Goal: Information Seeking & Learning: Learn about a topic

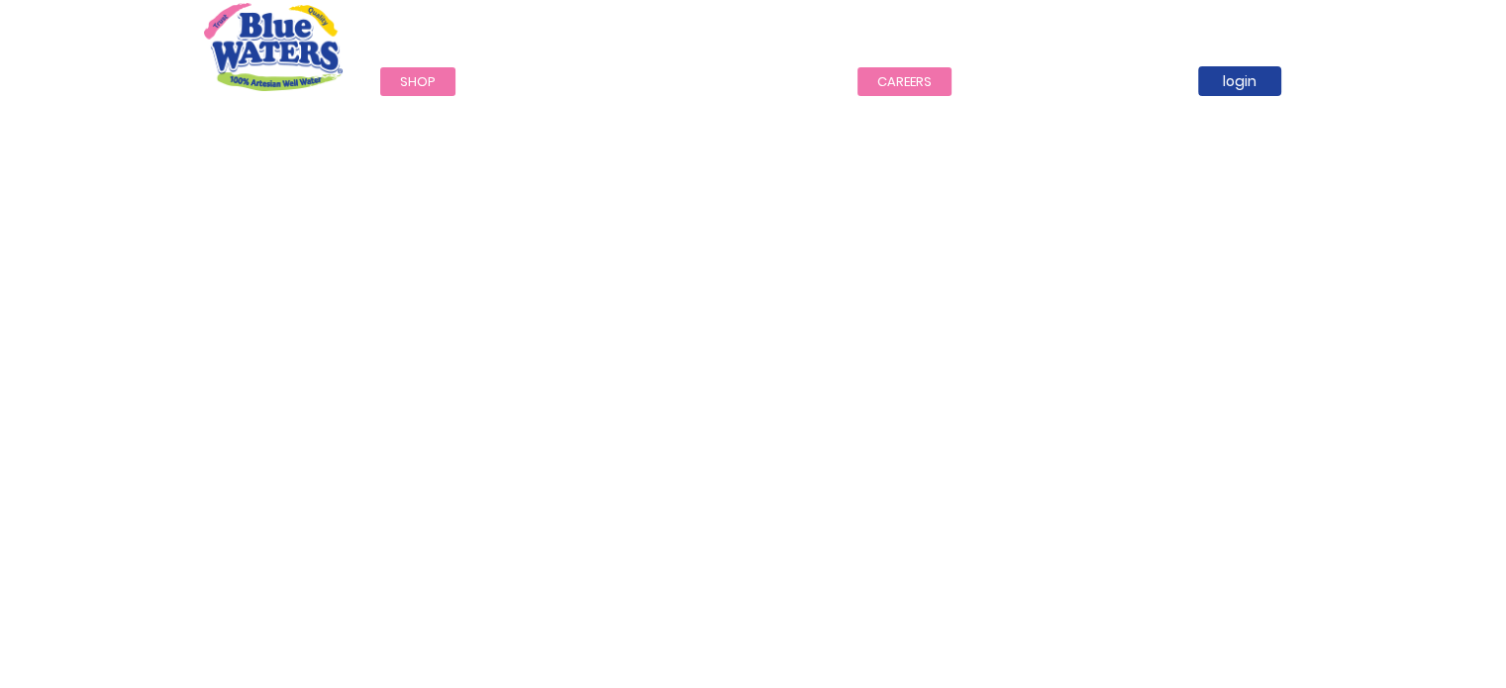
click at [895, 83] on link "careers" at bounding box center [904, 81] width 94 height 29
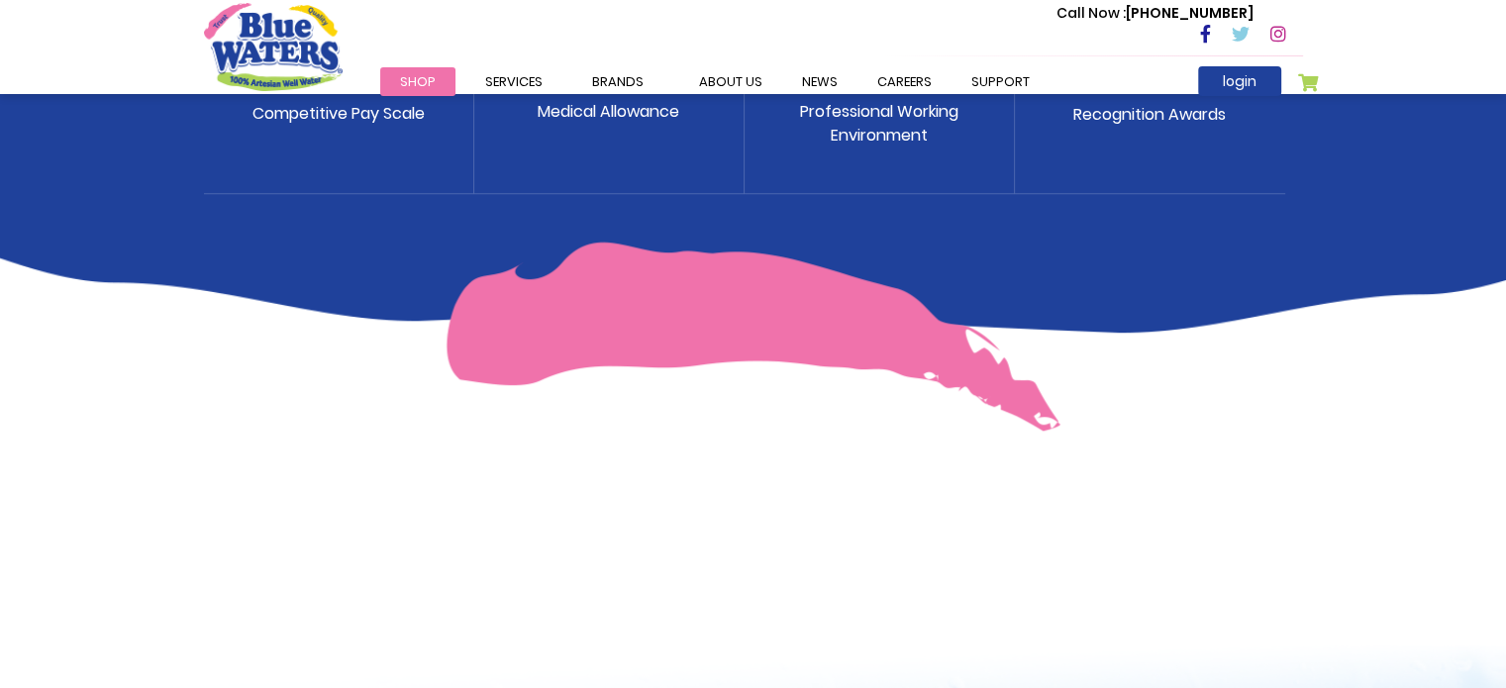
scroll to position [1188, 0]
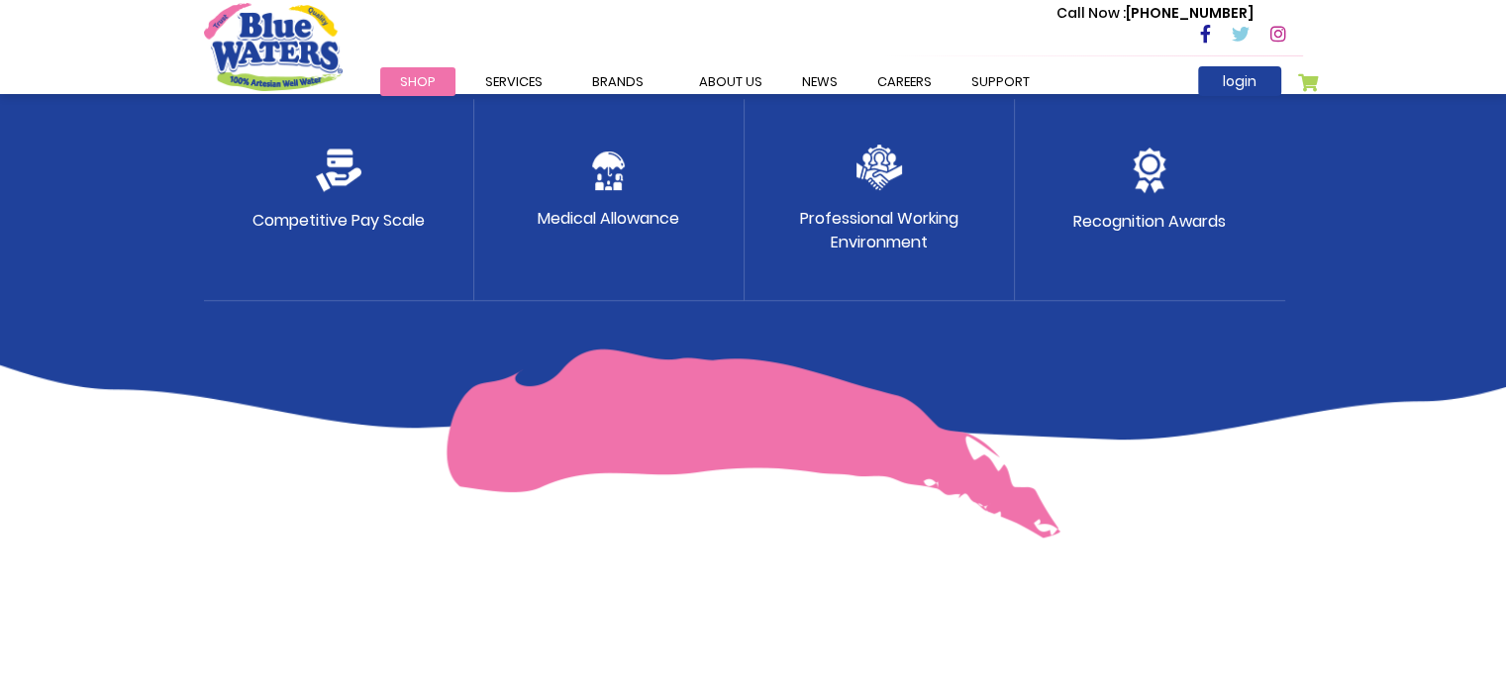
click at [768, 460] on img at bounding box center [753, 443] width 615 height 190
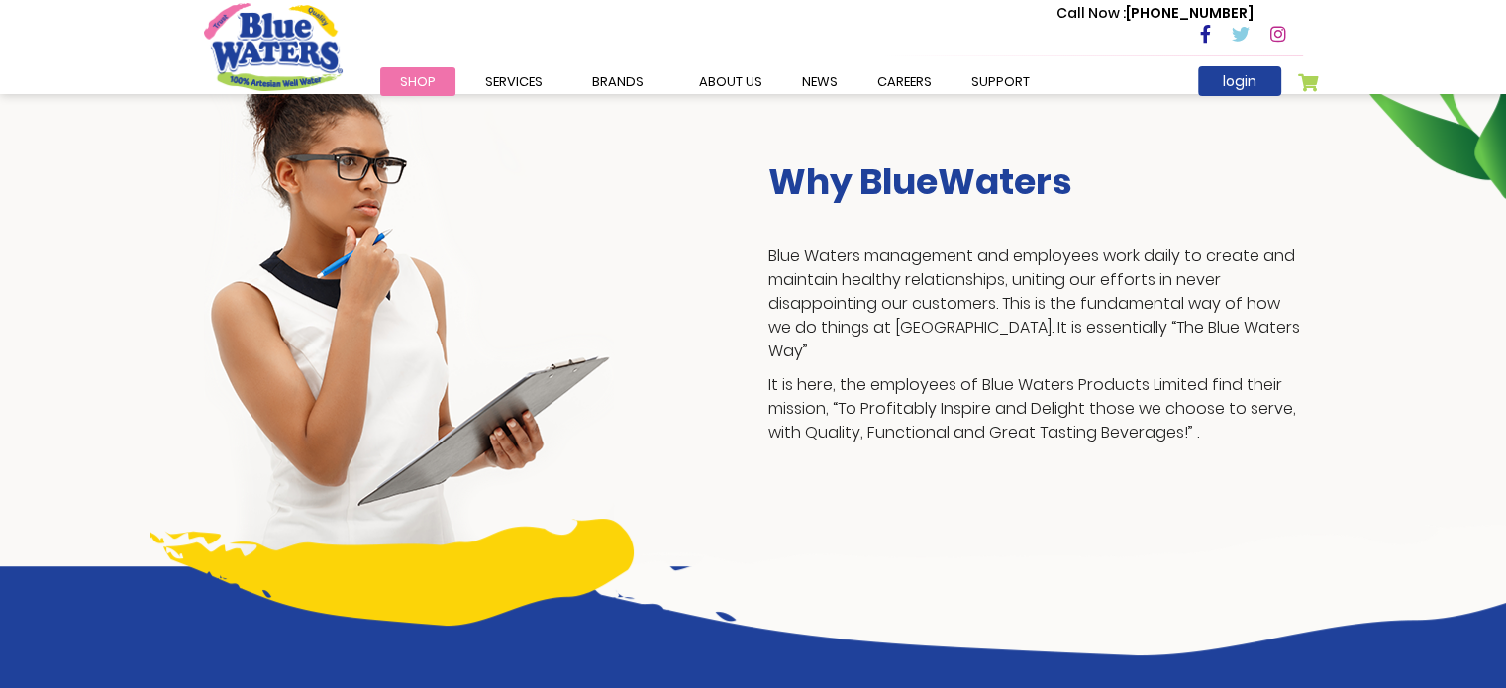
scroll to position [0, 0]
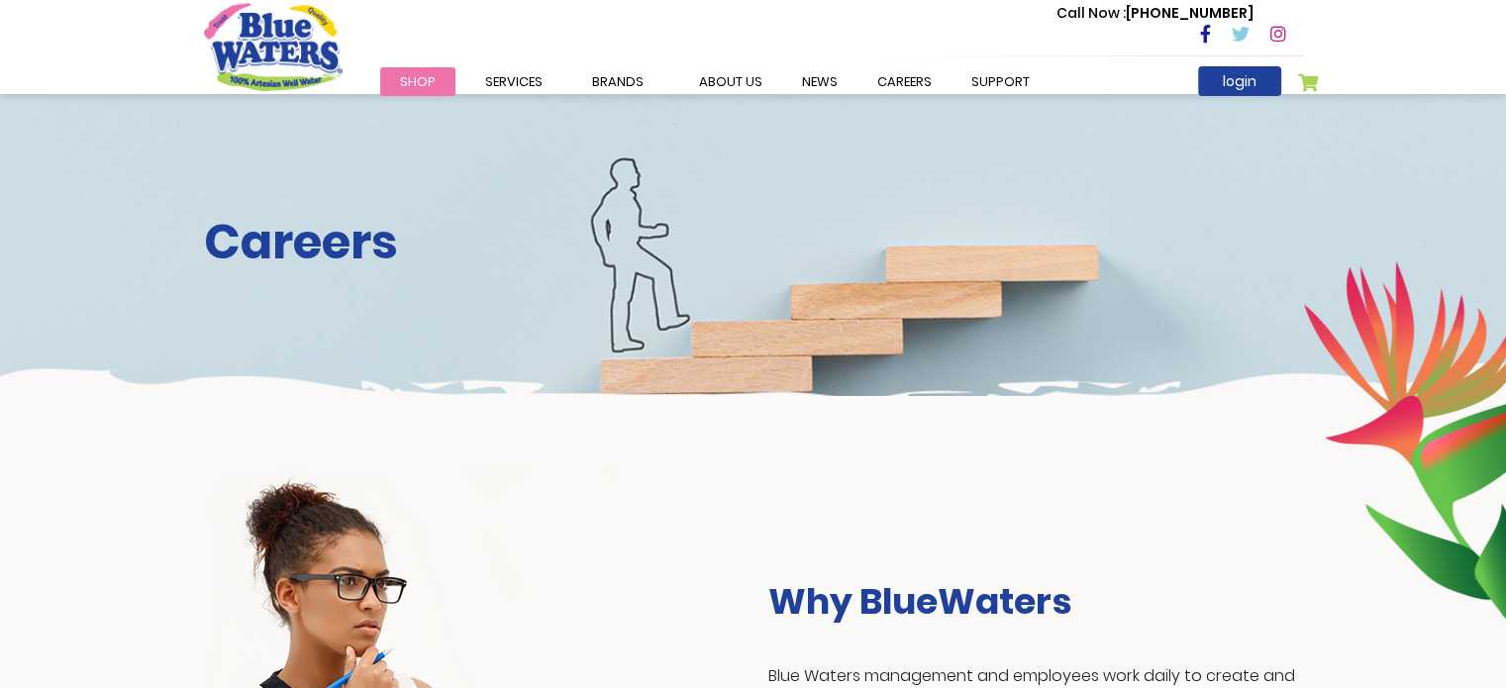
click at [574, 347] on div "Careers" at bounding box center [753, 245] width 1506 height 302
drag, startPoint x: 309, startPoint y: 272, endPoint x: 405, endPoint y: 257, distance: 97.2
click at [309, 276] on div "Careers" at bounding box center [753, 245] width 1506 height 302
click at [1267, 300] on div "Careers" at bounding box center [753, 245] width 1506 height 302
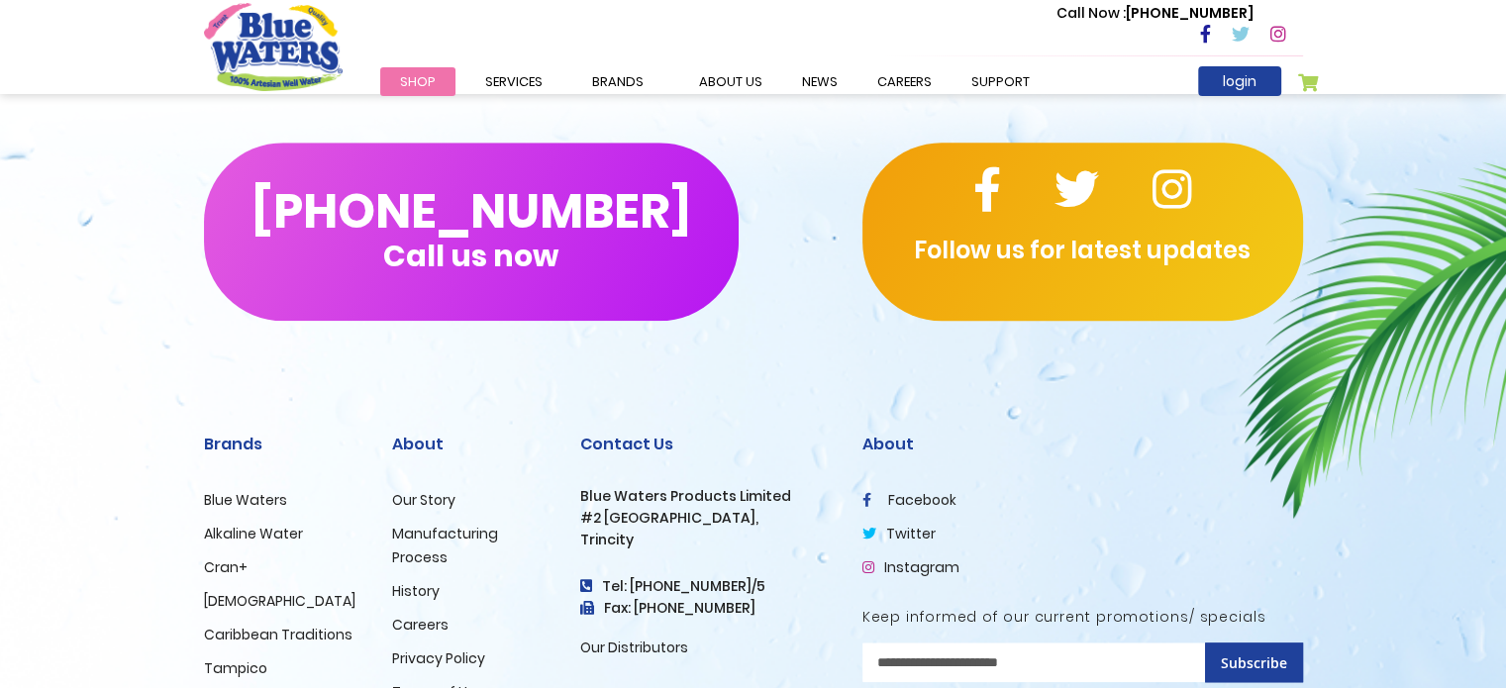
scroll to position [2053, 0]
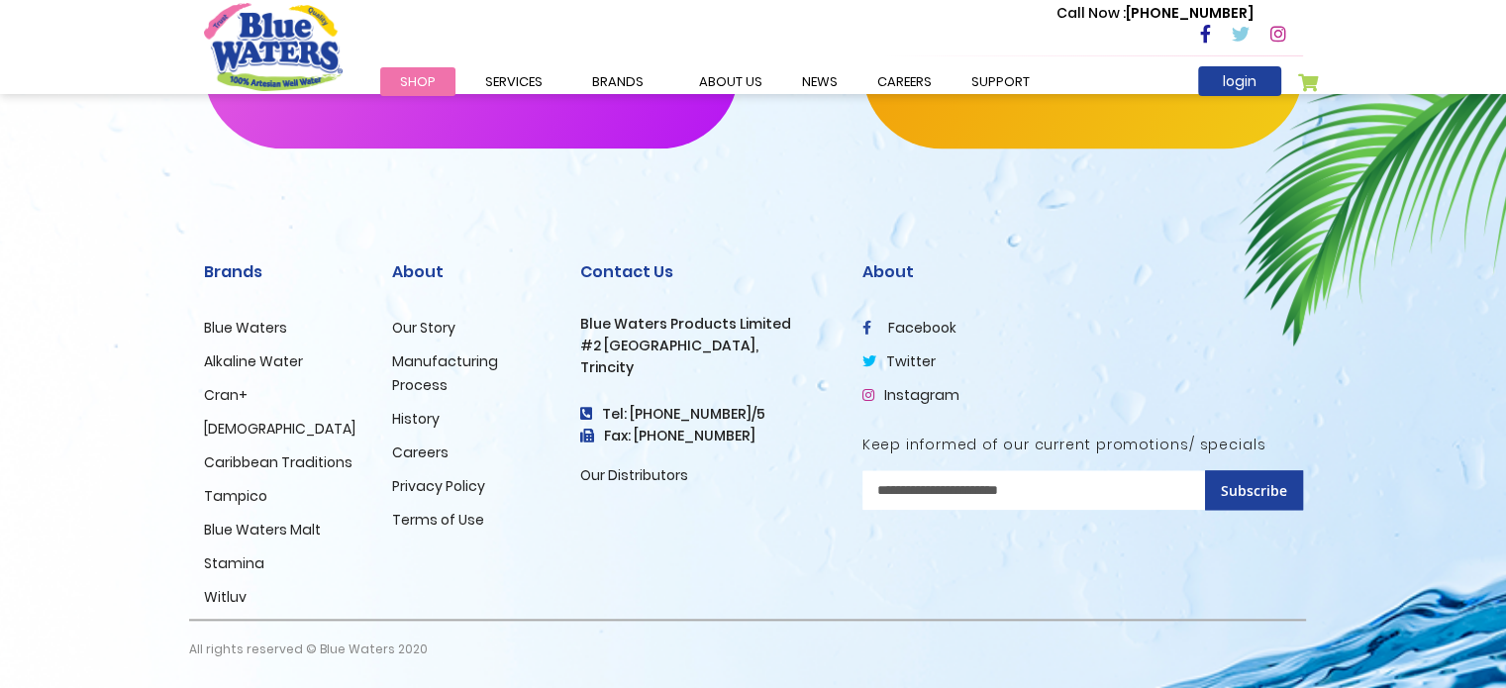
click at [421, 452] on link "Careers" at bounding box center [420, 453] width 56 height 20
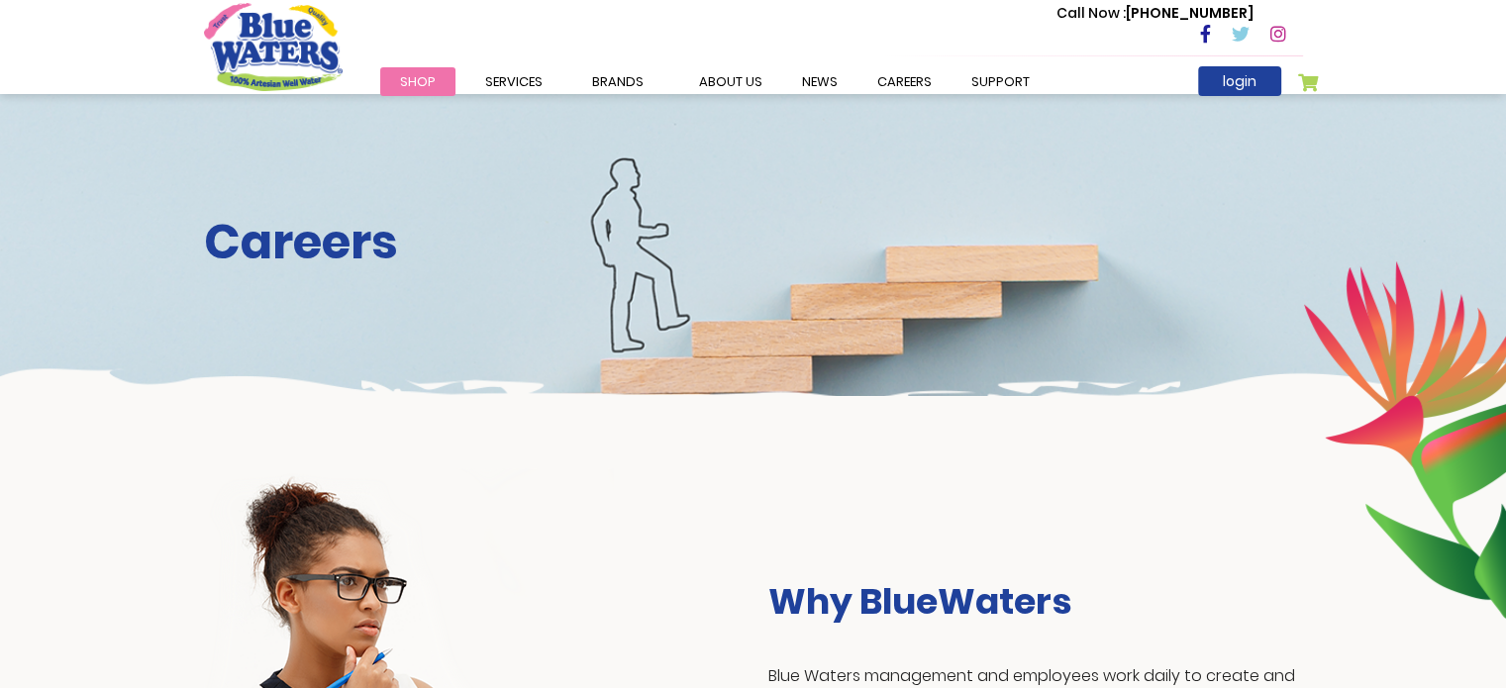
click at [652, 282] on div "Careers" at bounding box center [753, 245] width 1506 height 302
click at [946, 609] on h3 "Why BlueWaters" at bounding box center [1035, 601] width 535 height 43
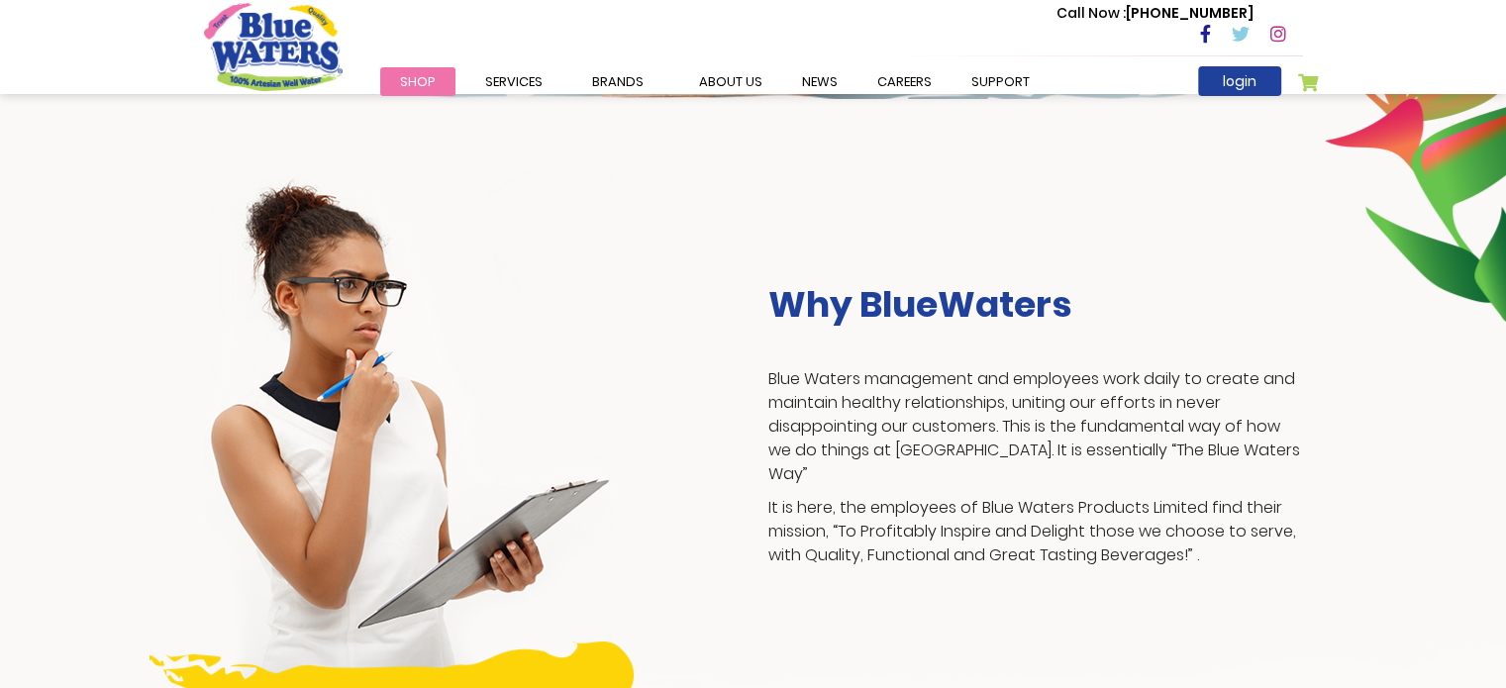
click at [936, 510] on p "It is here, the employees of Blue Waters Products Limited find their mission, “…" at bounding box center [1035, 531] width 535 height 71
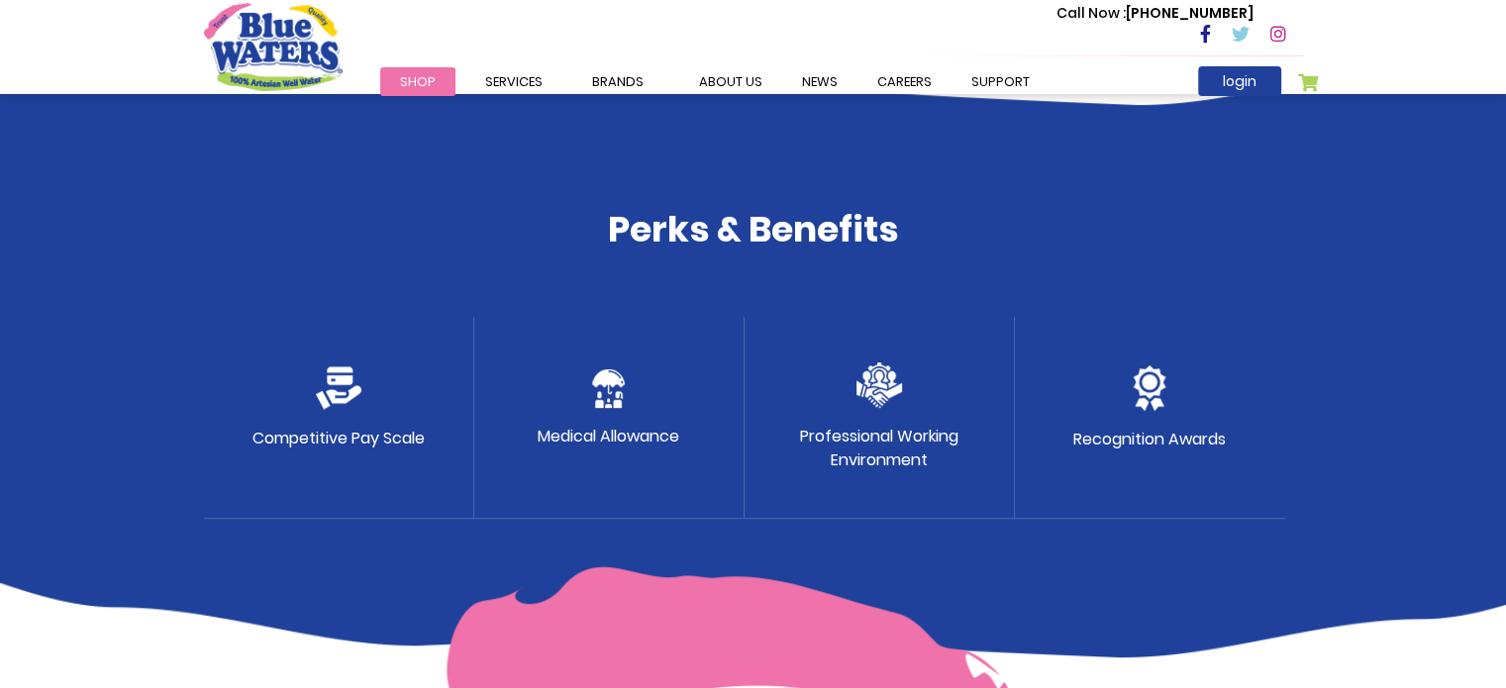
scroll to position [1089, 0]
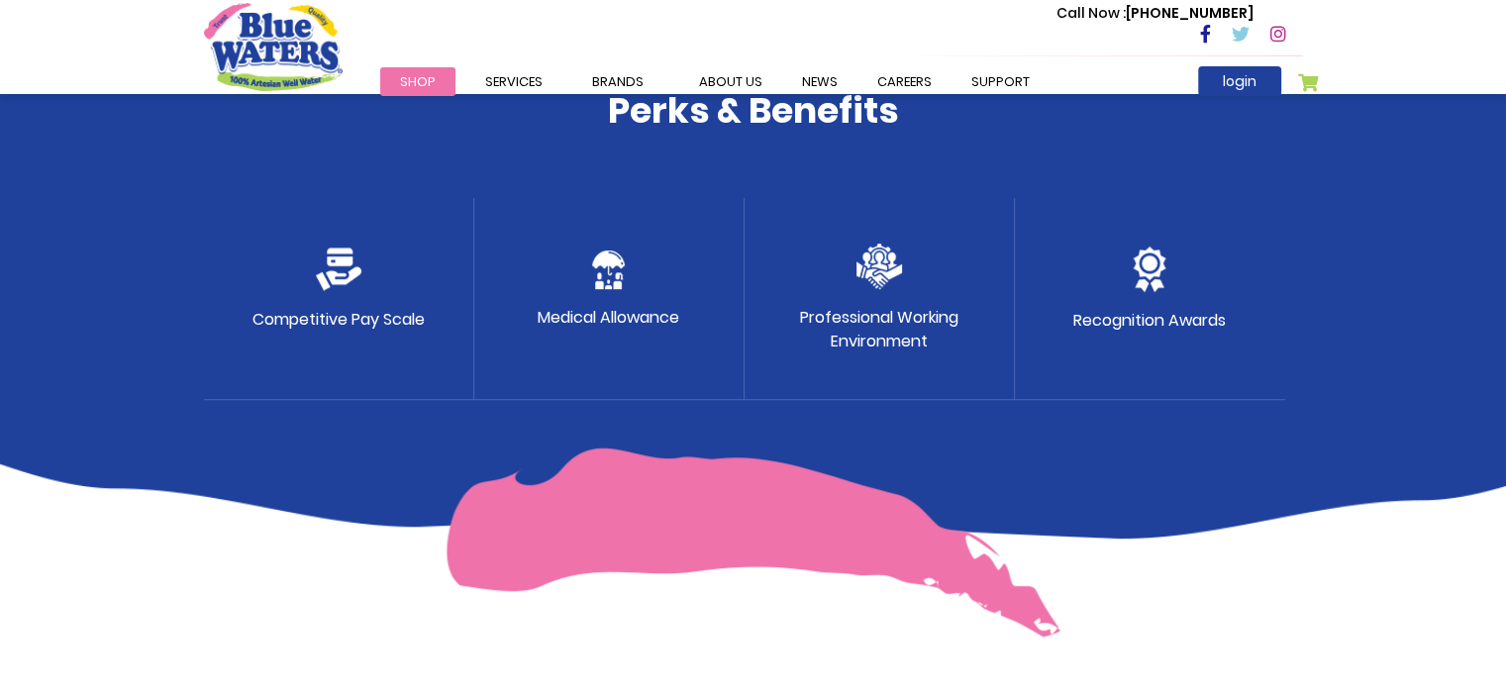
click at [909, 519] on img at bounding box center [753, 542] width 615 height 190
click at [1148, 332] on p "Recognition Awards" at bounding box center [1149, 321] width 152 height 24
drag, startPoint x: 689, startPoint y: 296, endPoint x: 677, endPoint y: 306, distance: 15.5
click at [681, 306] on div "Medical Allowance" at bounding box center [609, 299] width 270 height 202
click at [447, 294] on div "Competitive Pay Scale" at bounding box center [339, 299] width 270 height 202
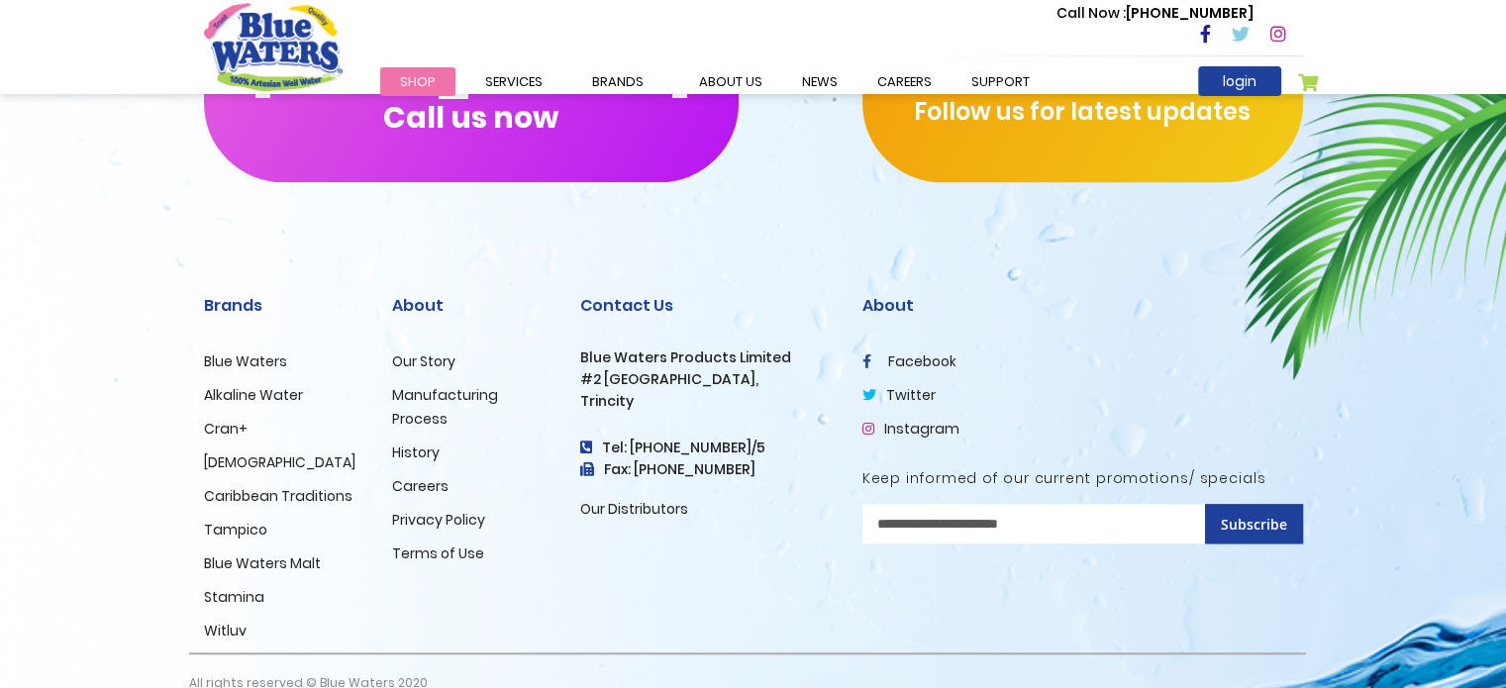
scroll to position [2053, 0]
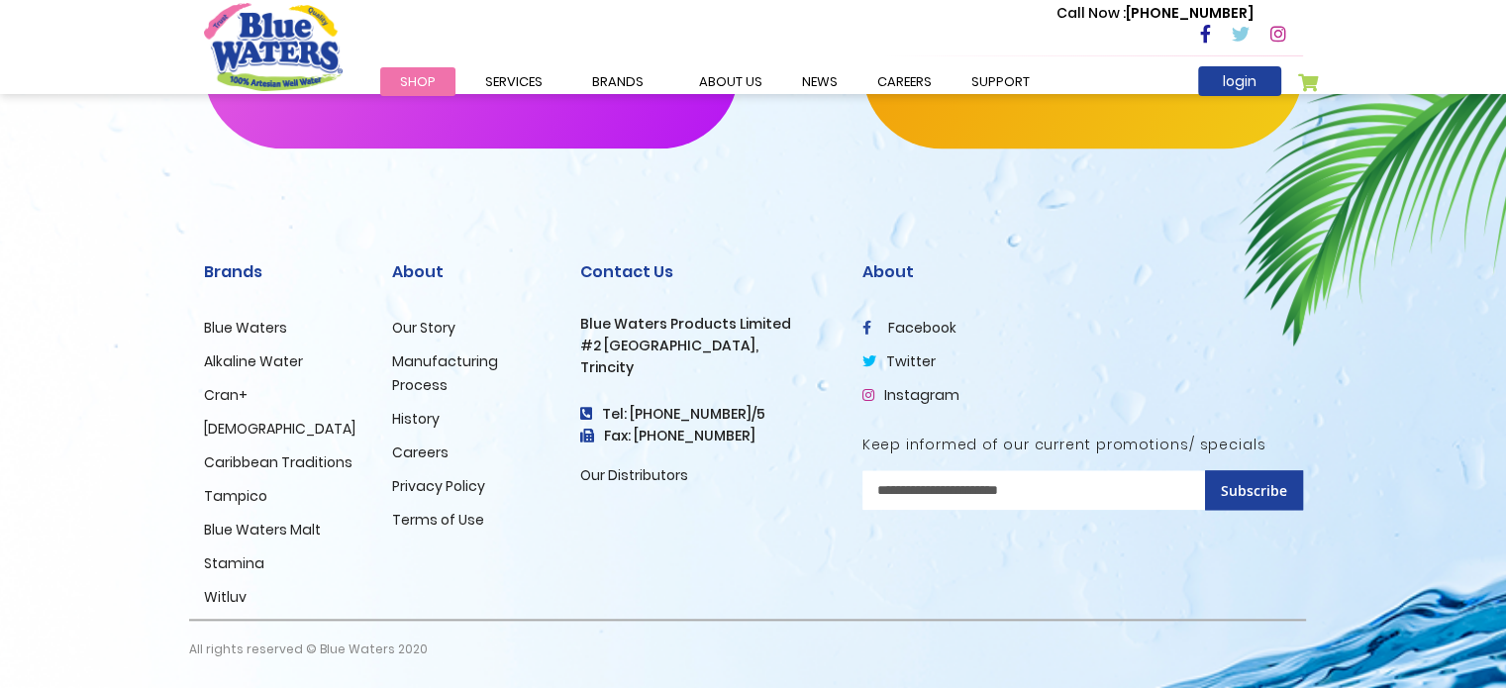
click at [447, 365] on link "Manufacturing Process" at bounding box center [445, 373] width 106 height 44
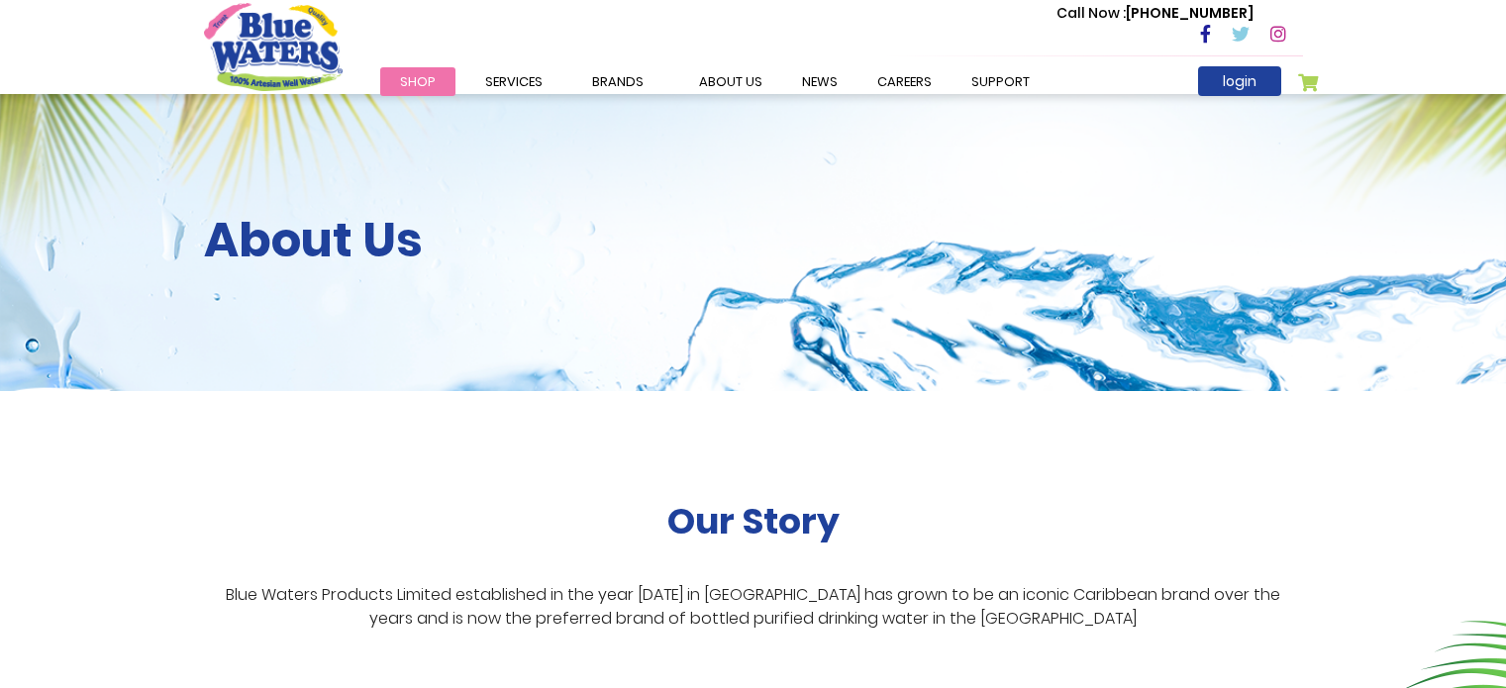
scroll to position [2273, 0]
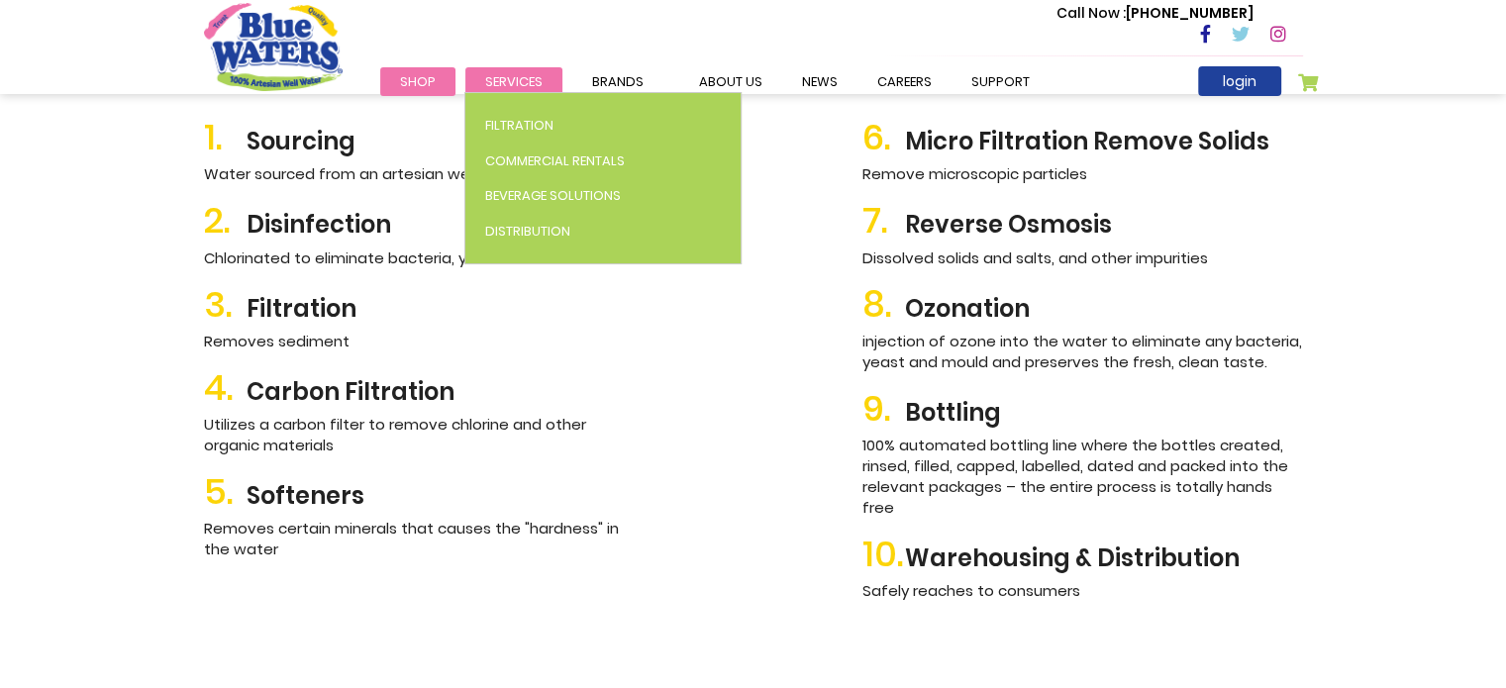
click at [508, 74] on span "Services" at bounding box center [513, 81] width 57 height 19
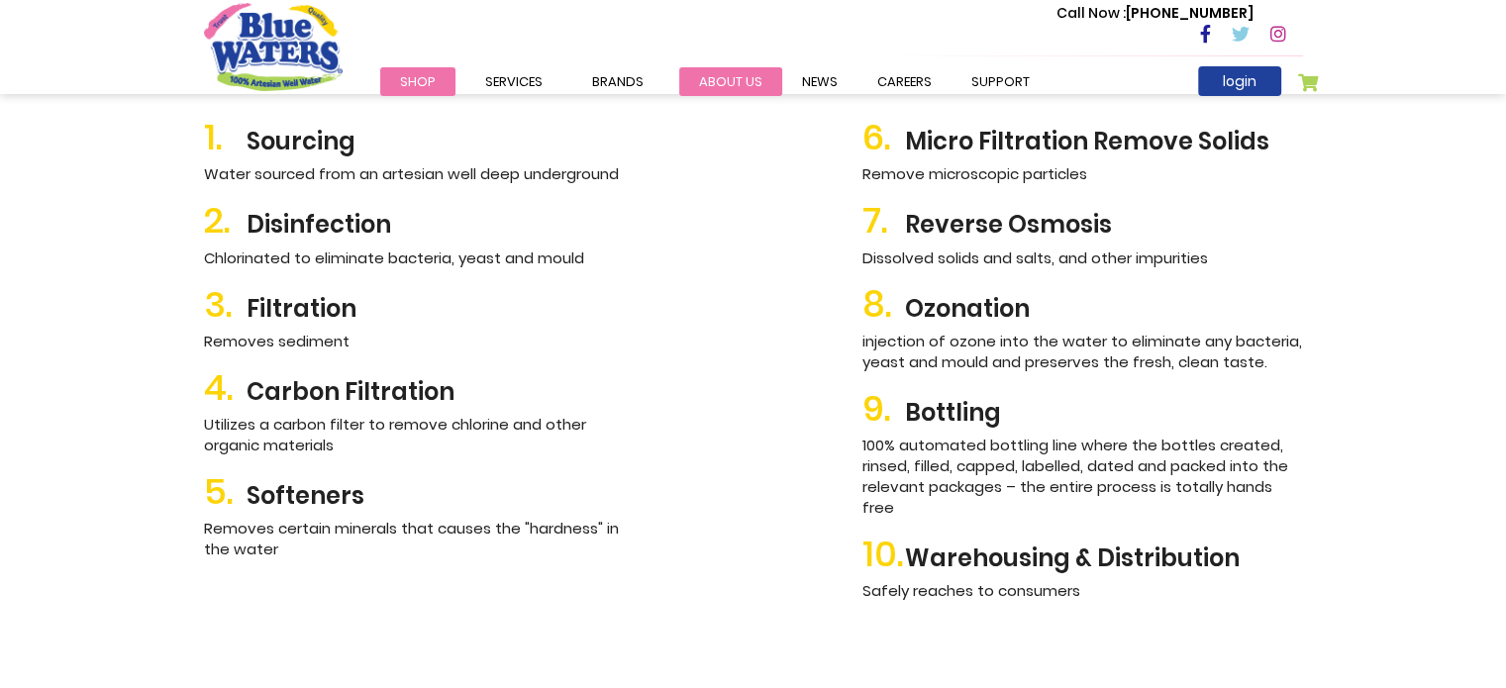
click at [740, 74] on link "about us" at bounding box center [730, 81] width 103 height 29
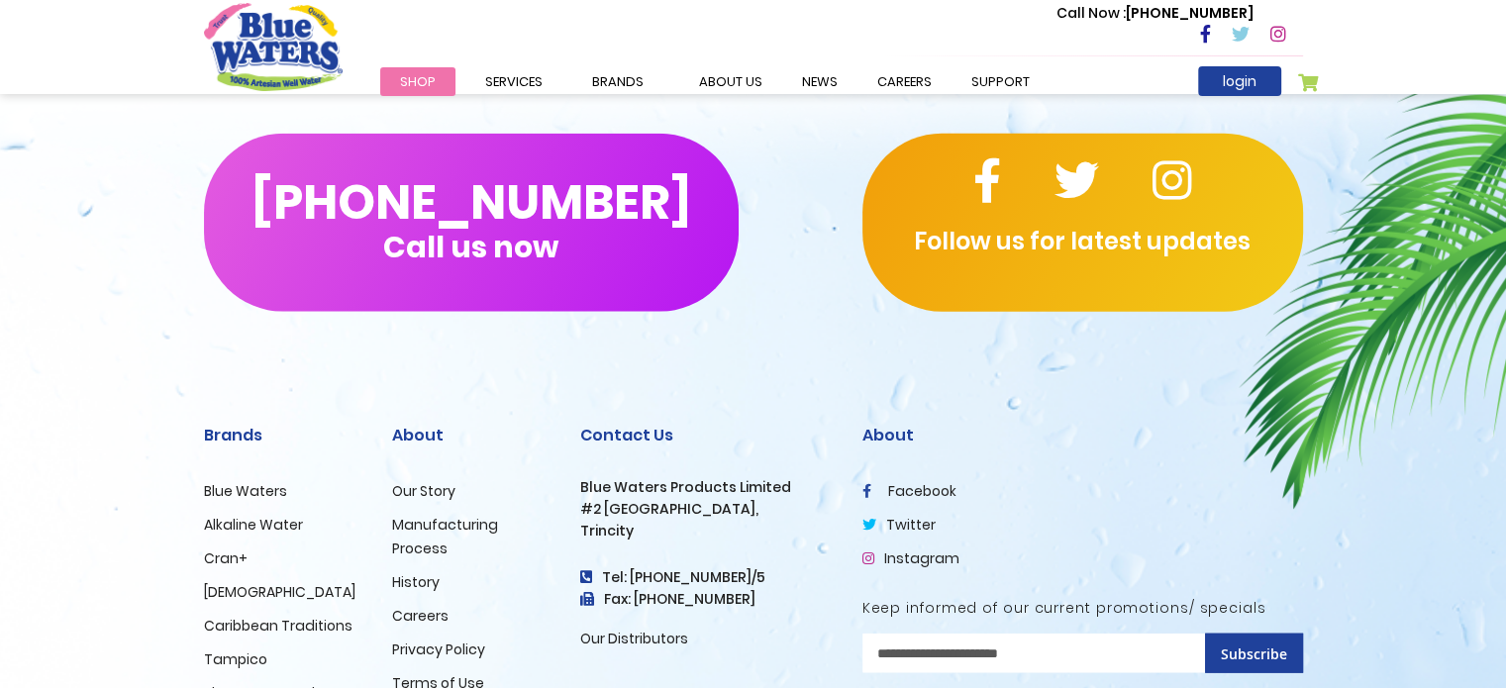
scroll to position [4899, 0]
